Goal: Navigation & Orientation: Find specific page/section

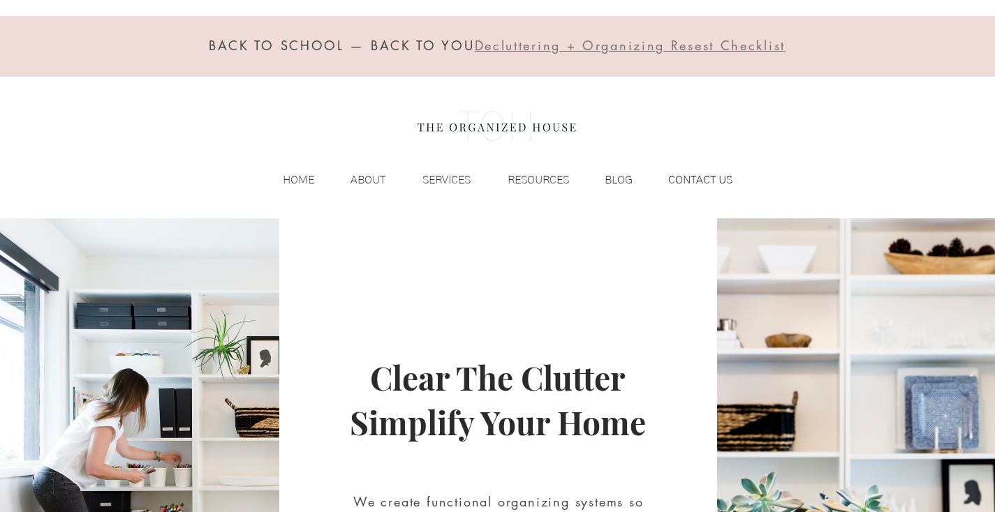
click at [689, 178] on p "CONTACT US" at bounding box center [700, 180] width 78 height 21
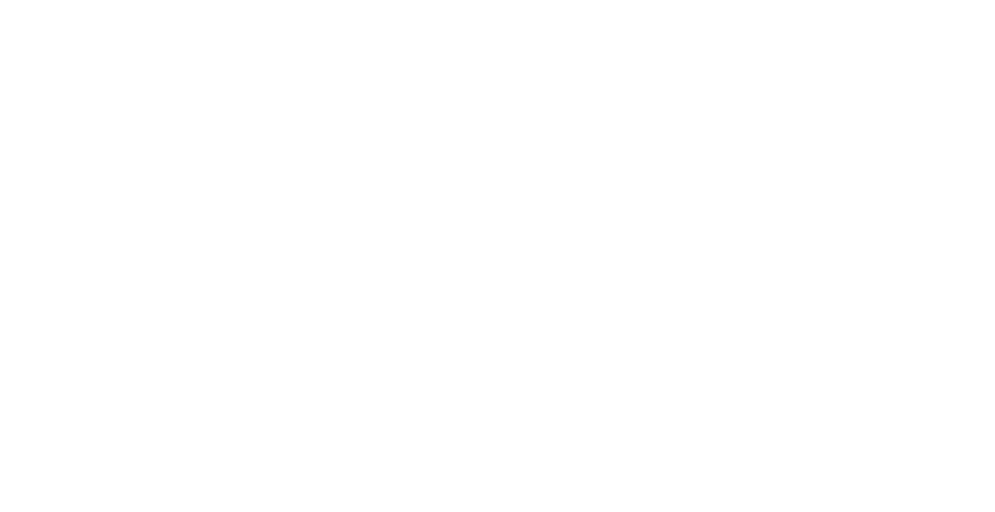
scroll to position [1472, 0]
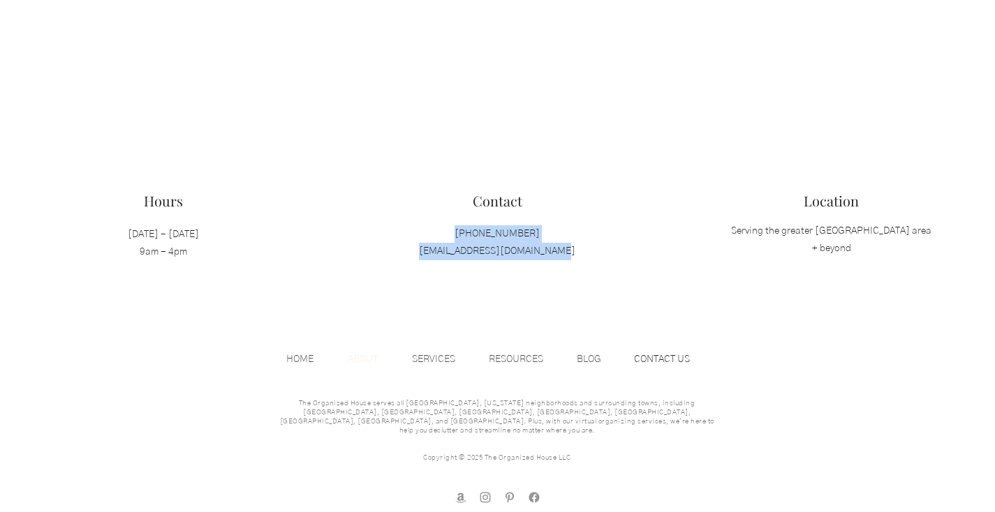
click at [364, 353] on p "ABOUT" at bounding box center [363, 359] width 44 height 21
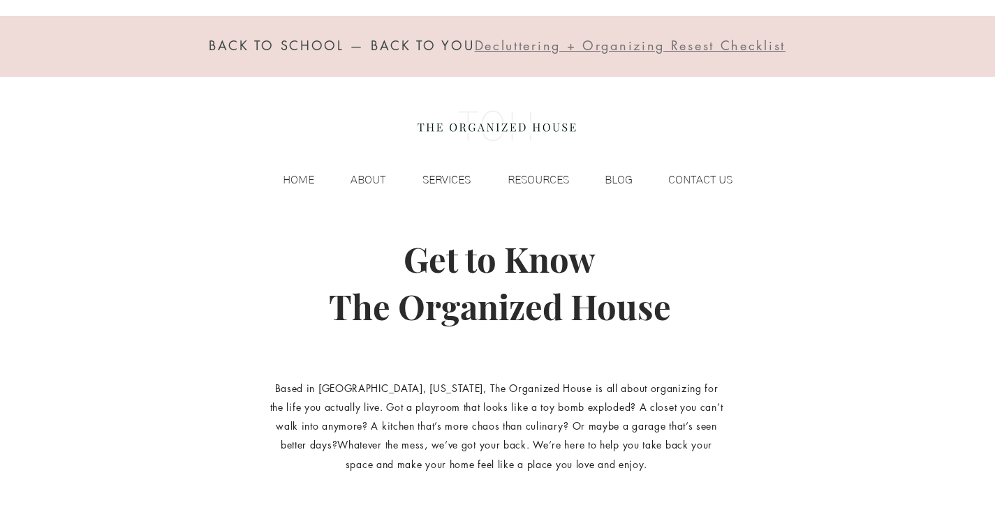
click at [429, 175] on p "SERVICES" at bounding box center [446, 180] width 62 height 21
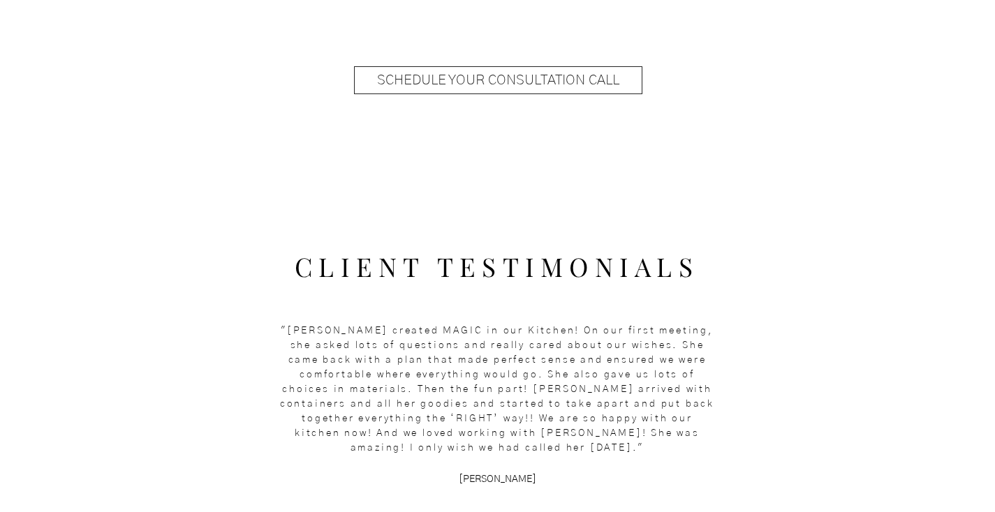
scroll to position [1932, 0]
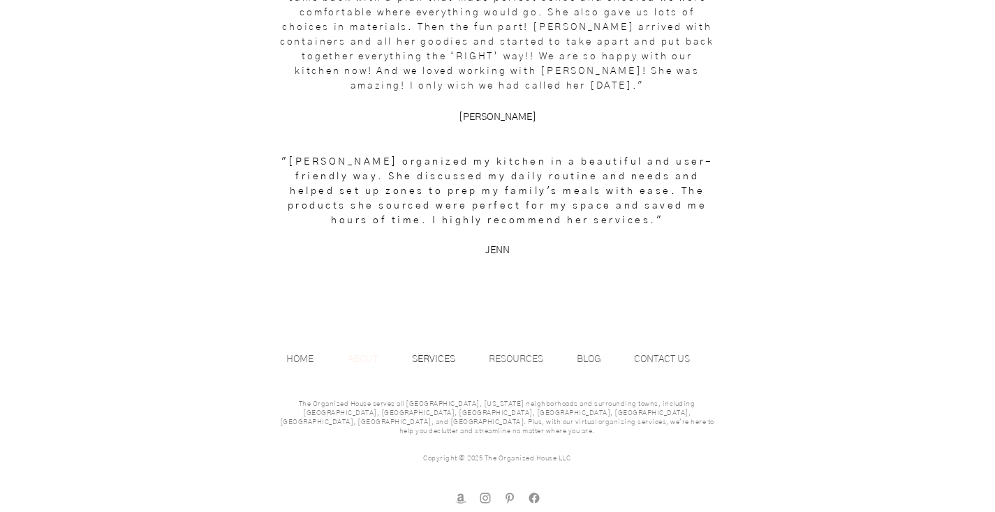
click at [363, 363] on p "ABOUT" at bounding box center [363, 359] width 44 height 21
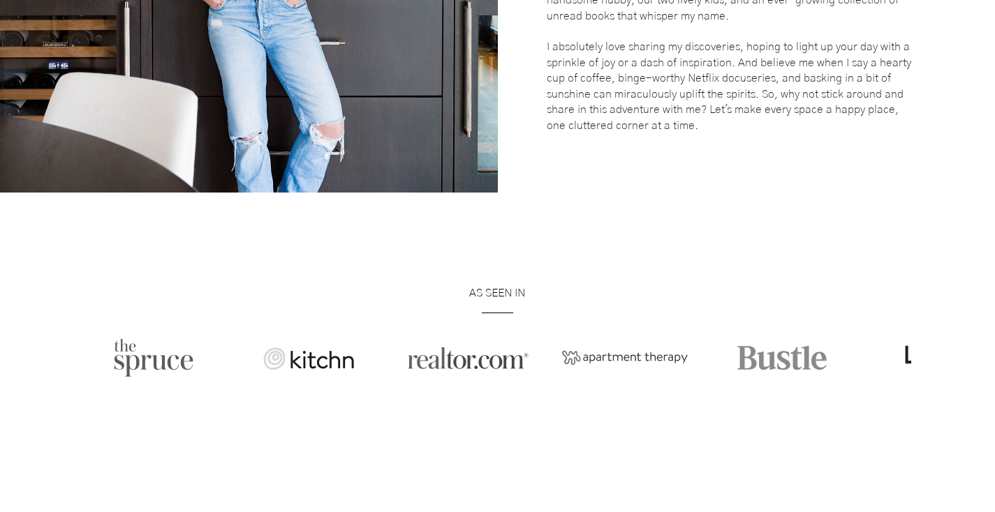
scroll to position [2514, 0]
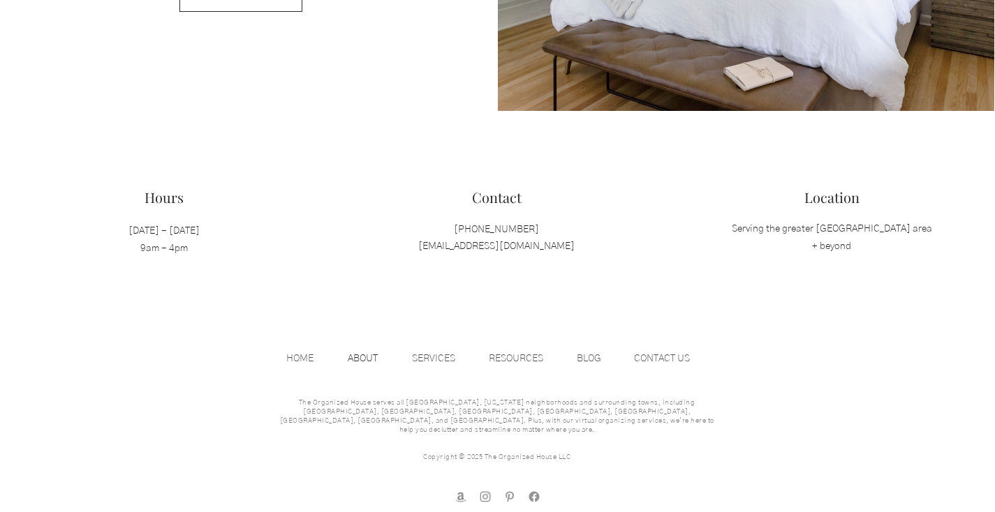
click at [486, 490] on img "Instagram" at bounding box center [485, 497] width 14 height 14
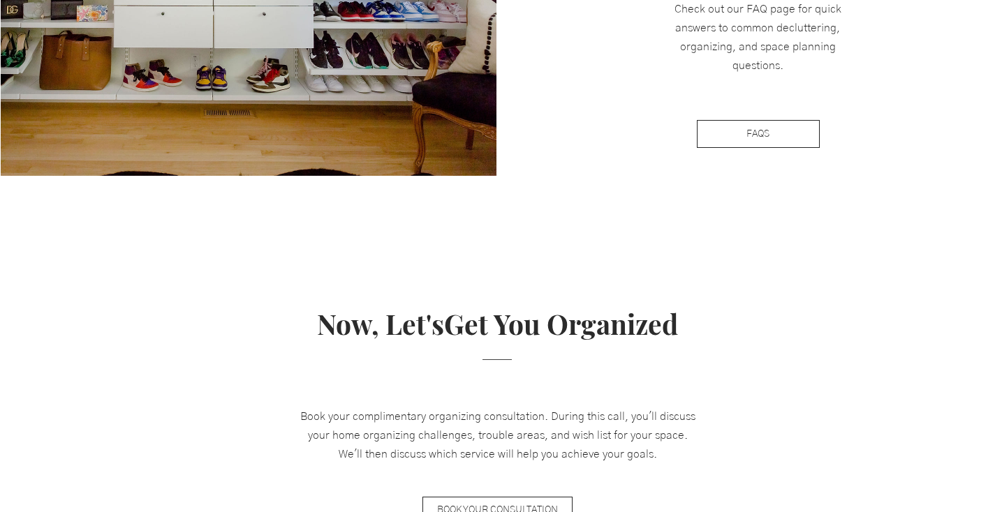
scroll to position [402, 0]
